Goal: Task Accomplishment & Management: Use online tool/utility

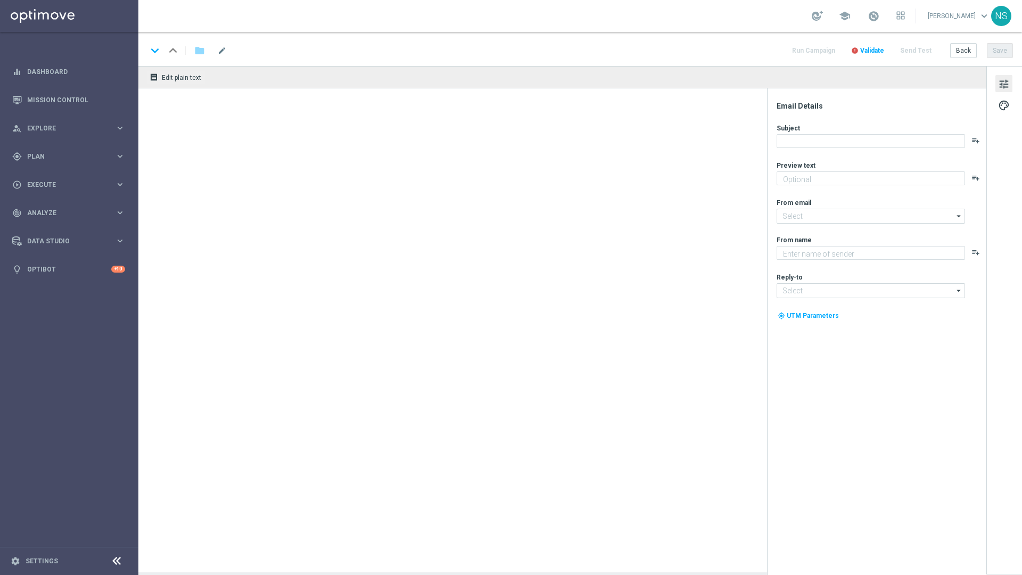
type textarea "Jetzt 10 € Bonus sichern und gratis Blackjack probieren."
type textarea "Millionaires' Club"
type input "[EMAIL_ADDRESS][DOMAIN_NAME]"
type input "vip@lottoland.com"
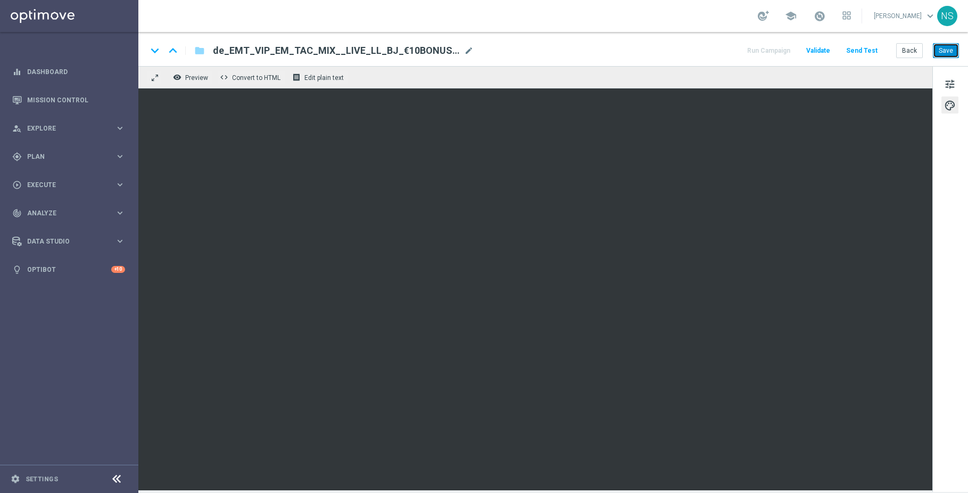
click at [952, 54] on button "Save" at bounding box center [946, 50] width 26 height 15
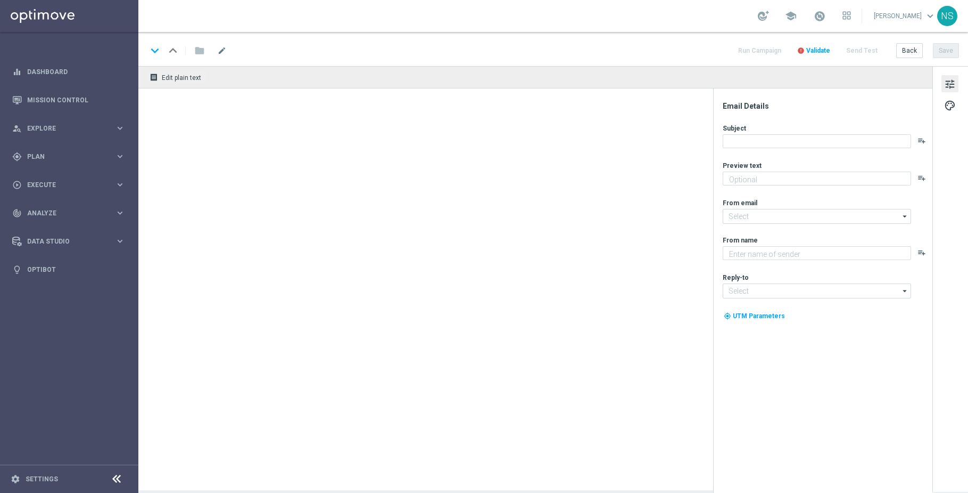
type textarea "Jetzt 10 € Bonus sichern und gratis Blackjack probieren."
type input "[EMAIL_ADDRESS][DOMAIN_NAME]"
type textarea "Millionaires' Club"
type input "[EMAIL_ADDRESS][DOMAIN_NAME]"
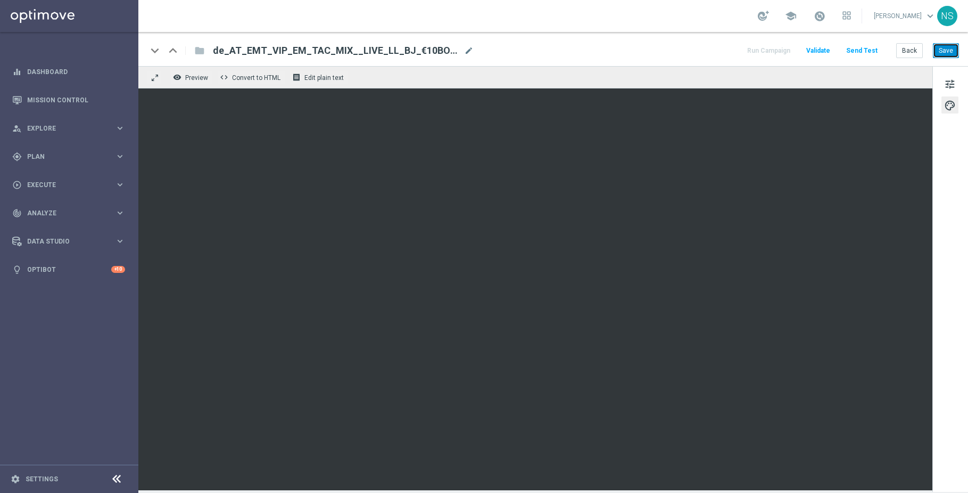
click at [955, 47] on button "Save" at bounding box center [946, 50] width 26 height 15
click at [947, 51] on button "Save" at bounding box center [946, 50] width 26 height 15
